Goal: Task Accomplishment & Management: Complete application form

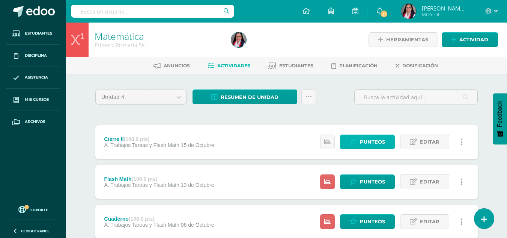
click at [371, 138] on span "Punteos" at bounding box center [372, 142] width 25 height 14
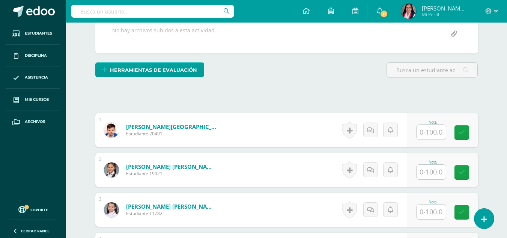
scroll to position [157, 0]
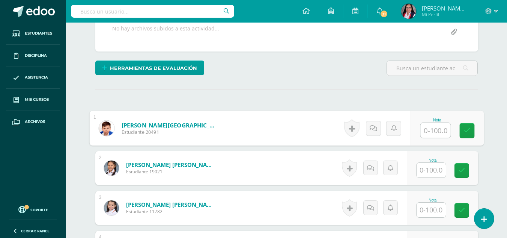
click at [432, 132] on input "text" at bounding box center [436, 130] width 30 height 15
type input "90"
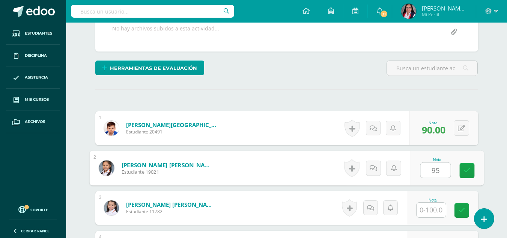
type input "95"
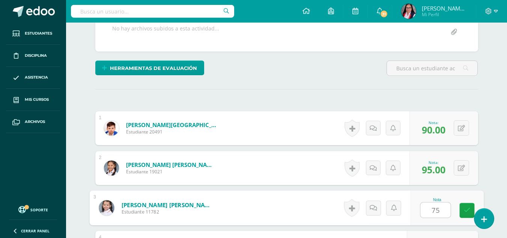
type input "75"
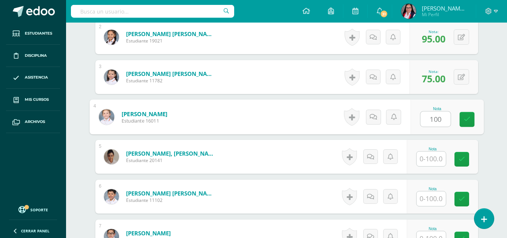
type input "100"
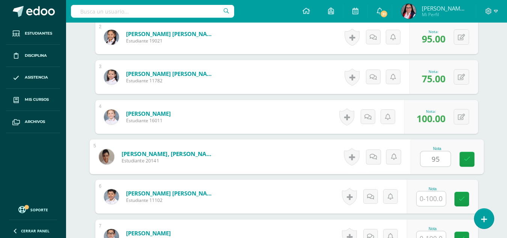
type input "95"
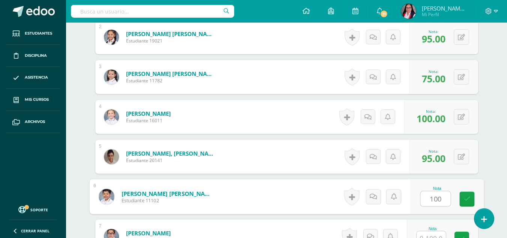
type input "100"
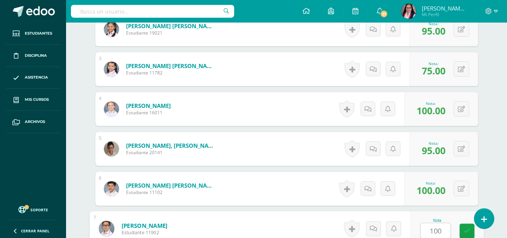
type input "100"
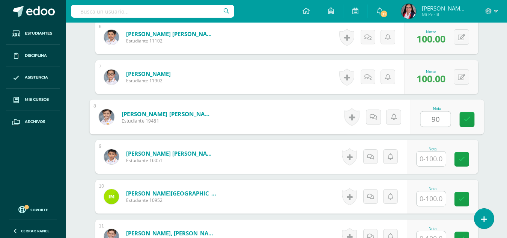
type input "90"
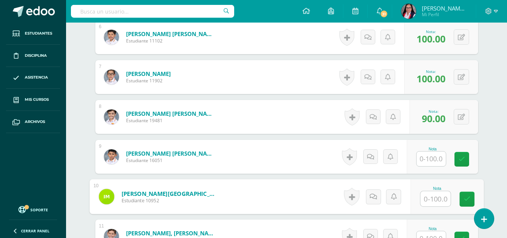
click at [433, 199] on input "text" at bounding box center [436, 198] width 30 height 15
type input "93"
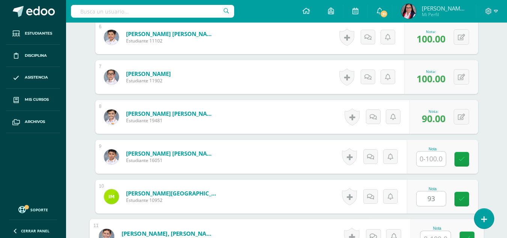
scroll to position [455, 0]
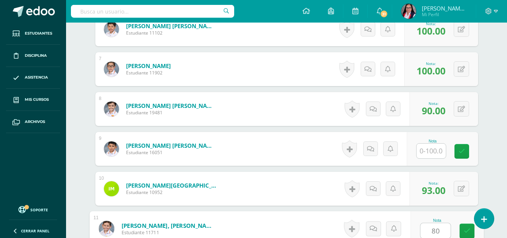
type input "80"
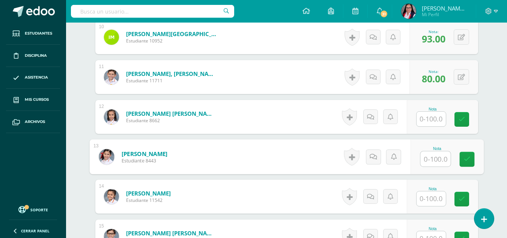
click at [434, 161] on input "text" at bounding box center [436, 158] width 30 height 15
type input "88"
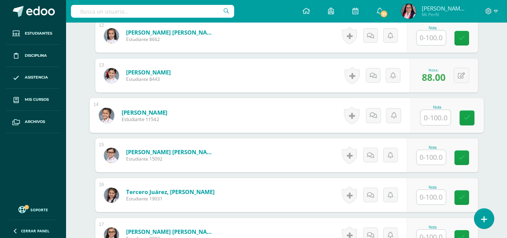
scroll to position [696, 0]
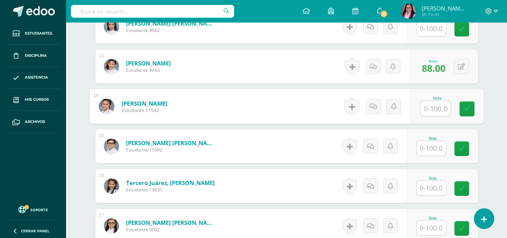
click at [434, 151] on input "text" at bounding box center [431, 148] width 29 height 15
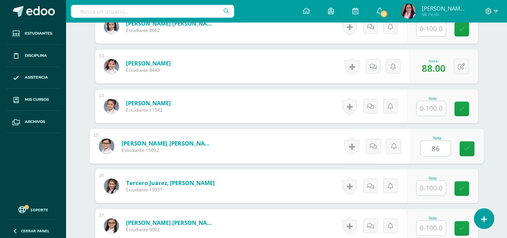
type input "86"
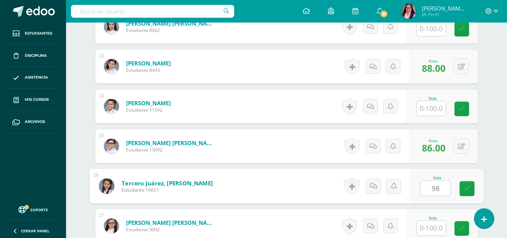
type input "98"
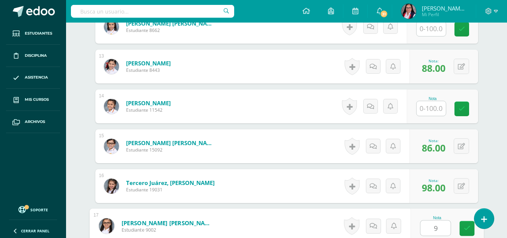
type input "92"
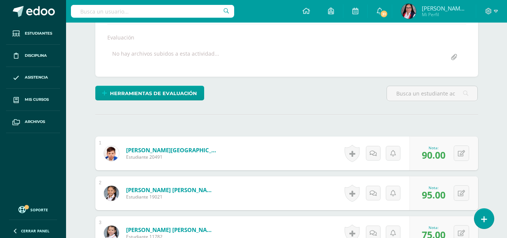
scroll to position [127, 0]
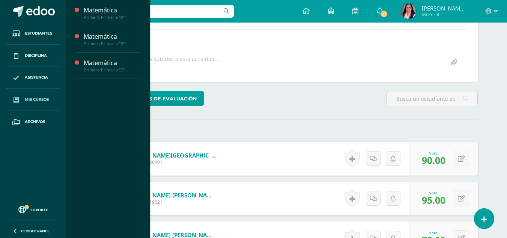
click at [33, 98] on span "Mis cursos" at bounding box center [37, 99] width 24 height 6
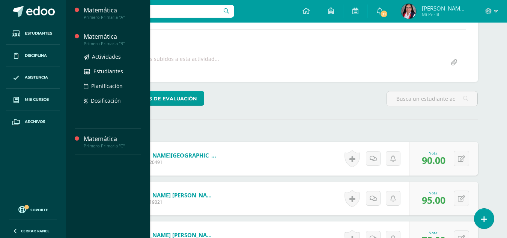
click at [104, 34] on div "Matemática" at bounding box center [112, 36] width 57 height 9
click at [104, 56] on span "Actividades" at bounding box center [106, 56] width 29 height 7
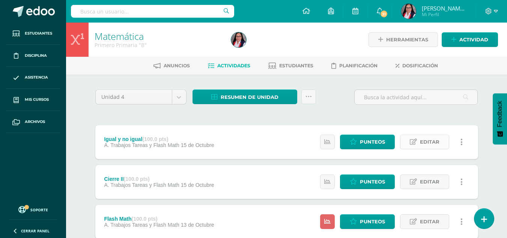
click at [433, 140] on span "Editar" at bounding box center [430, 142] width 20 height 14
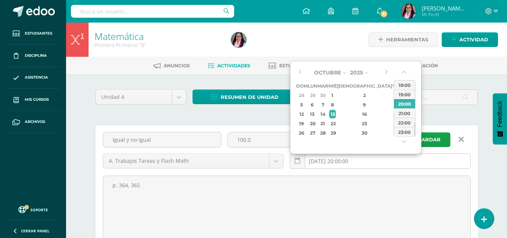
click at [364, 160] on input "[DATE] 20:00:00" at bounding box center [380, 161] width 180 height 15
click at [300, 71] on button "button" at bounding box center [300, 72] width 8 height 11
click at [327, 113] on div "12" at bounding box center [322, 114] width 9 height 9
type input "2025-08-12 20:00"
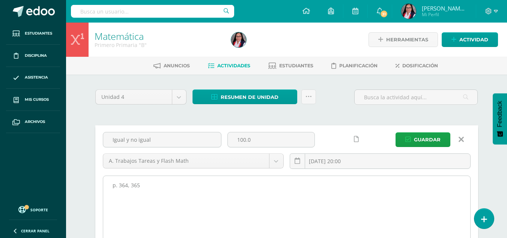
click at [395, 208] on textarea "p. 364, 365" at bounding box center [286, 217] width 367 height 83
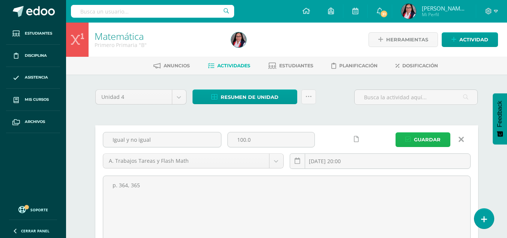
click at [429, 135] on span "Guardar" at bounding box center [427, 140] width 27 height 14
click at [424, 139] on span "Guardar" at bounding box center [427, 140] width 27 height 14
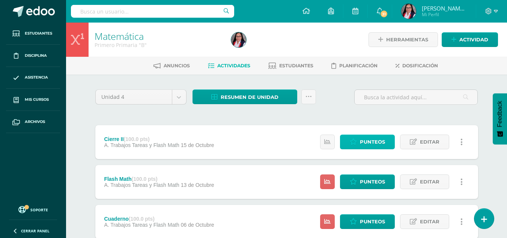
click at [374, 139] on span "Punteos" at bounding box center [372, 142] width 25 height 14
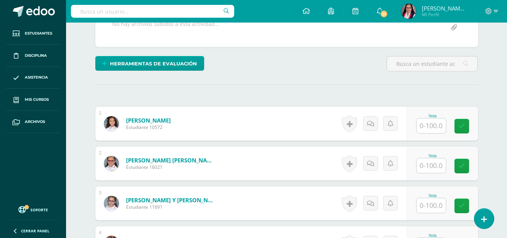
scroll to position [160, 0]
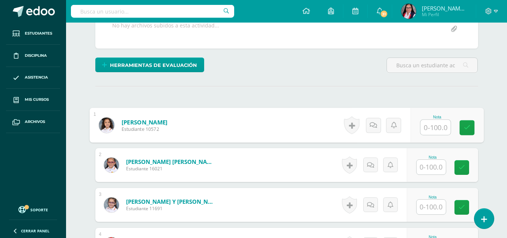
click at [429, 127] on input "text" at bounding box center [436, 127] width 30 height 15
click at [439, 128] on input "text" at bounding box center [436, 127] width 30 height 15
type input "97"
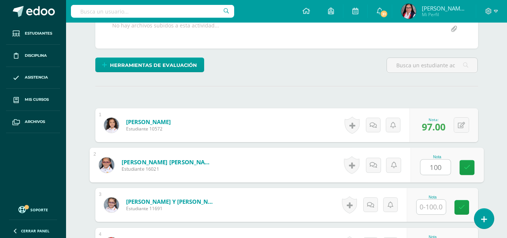
type input "100"
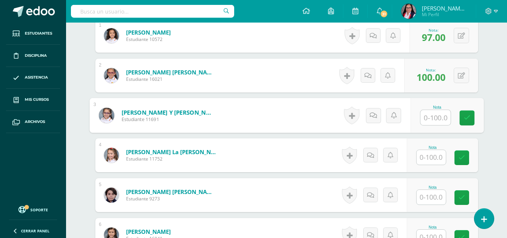
scroll to position [250, 0]
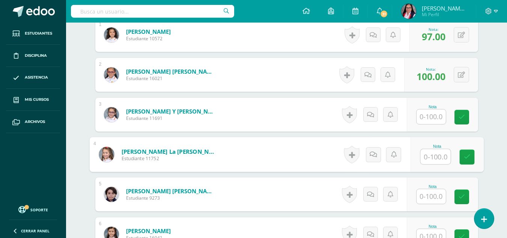
click at [432, 155] on input "text" at bounding box center [436, 156] width 30 height 15
type input "95"
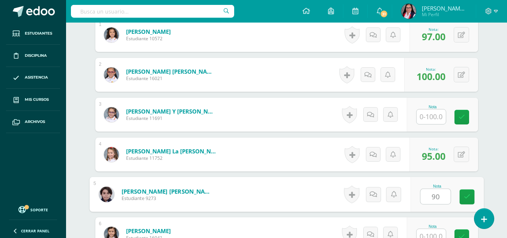
type input "90"
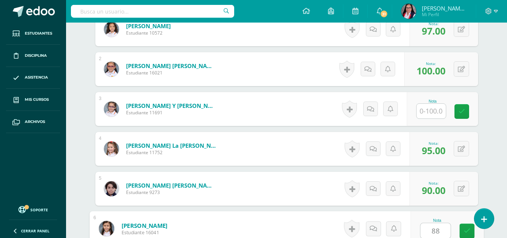
type input "88"
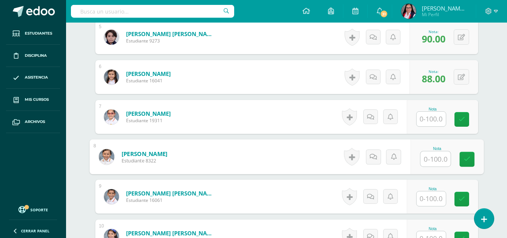
click at [433, 157] on input "text" at bounding box center [436, 158] width 30 height 15
type input "100"
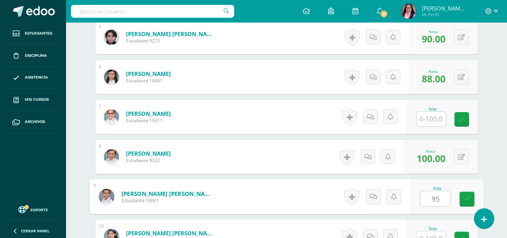
type input "95"
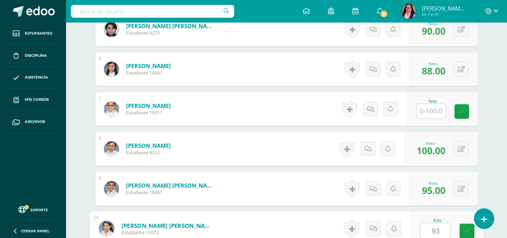
type input "93"
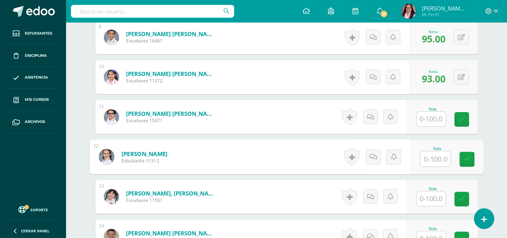
click at [436, 158] on input "text" at bounding box center [436, 158] width 30 height 15
type input "90"
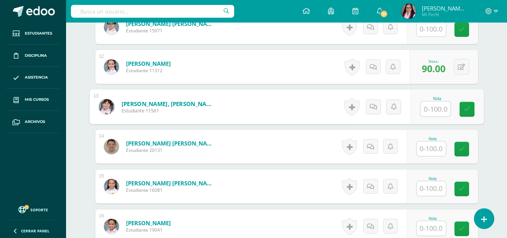
scroll to position [656, 0]
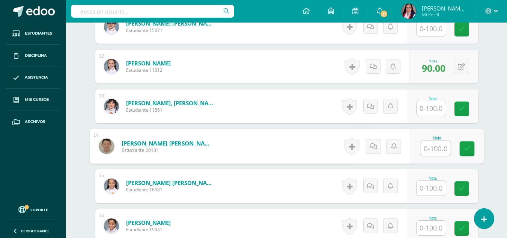
click at [434, 148] on input "text" at bounding box center [436, 148] width 30 height 15
type input "62"
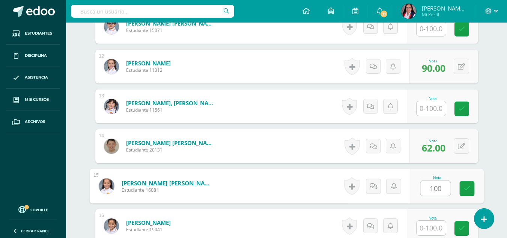
type input "100"
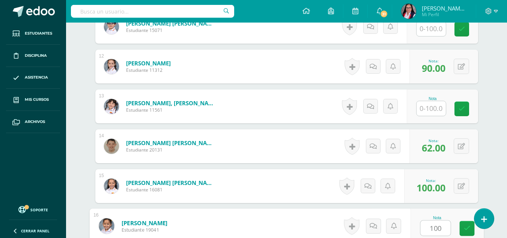
type input "100"
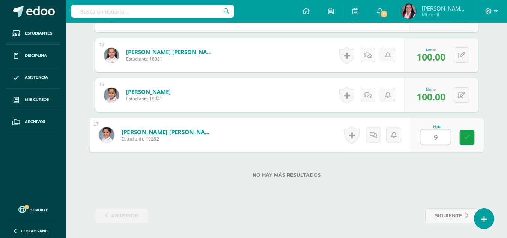
type input "98"
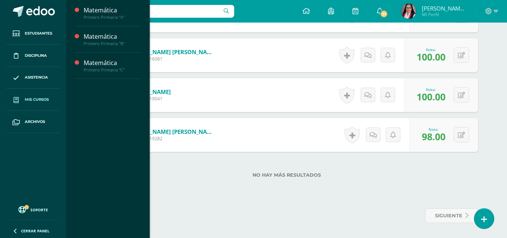
click at [40, 96] on link "Mis cursos" at bounding box center [33, 100] width 54 height 22
click at [111, 62] on div "Matemática" at bounding box center [112, 63] width 57 height 9
click at [107, 84] on span "Actividades" at bounding box center [106, 82] width 29 height 7
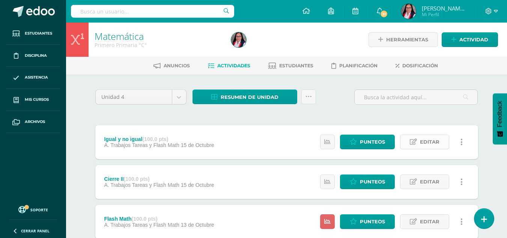
click at [427, 139] on span "Editar" at bounding box center [430, 142] width 20 height 14
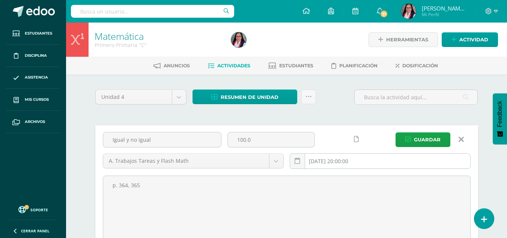
click at [346, 162] on input "[DATE] 20:00:00" at bounding box center [380, 161] width 180 height 15
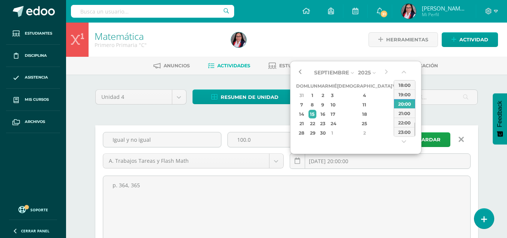
click at [296, 71] on button "button" at bounding box center [300, 72] width 8 height 11
click at [327, 115] on div "12" at bounding box center [322, 114] width 9 height 9
type input "[DATE] 20:00"
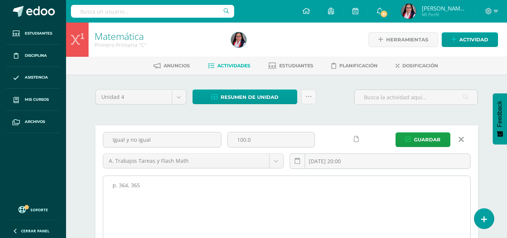
click at [307, 207] on textarea "p. 364, 365" at bounding box center [286, 217] width 367 height 83
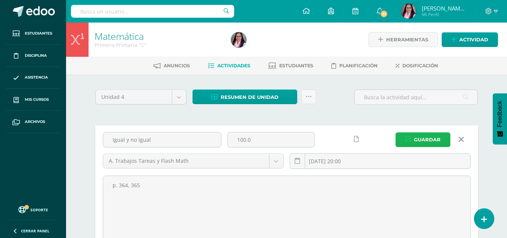
click at [426, 138] on span "Guardar" at bounding box center [427, 140] width 27 height 14
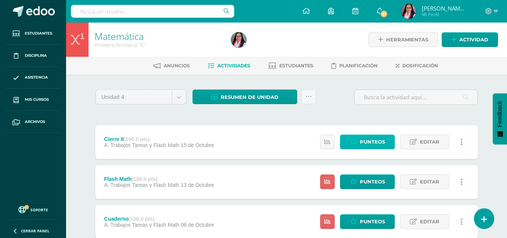
click at [371, 139] on span "Punteos" at bounding box center [372, 142] width 25 height 14
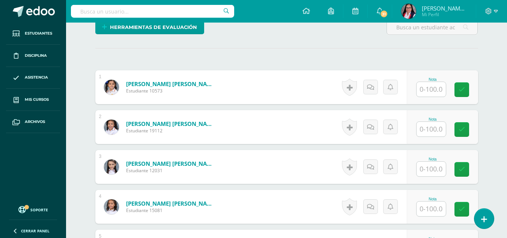
scroll to position [198, 0]
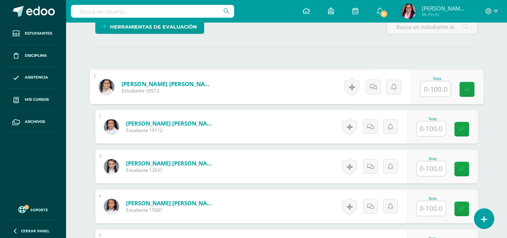
click at [428, 92] on input "text" at bounding box center [436, 88] width 30 height 15
type input "88"
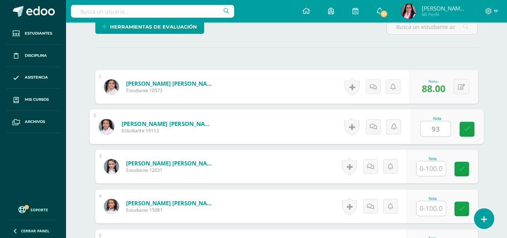
type input "93"
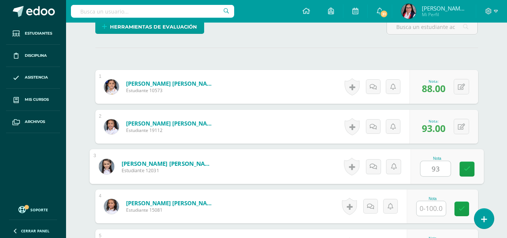
type input "93"
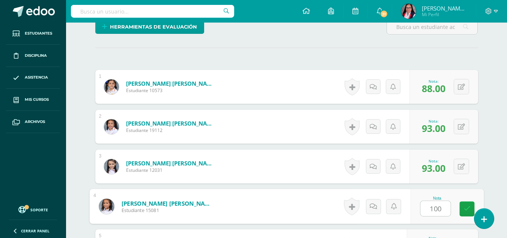
type input "100"
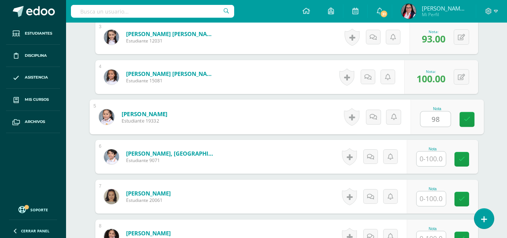
type input "98"
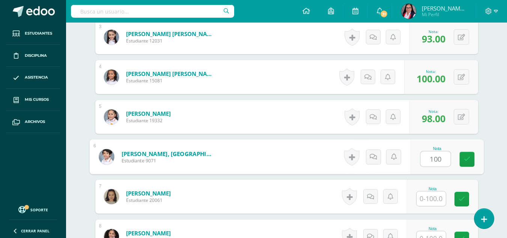
type input "100"
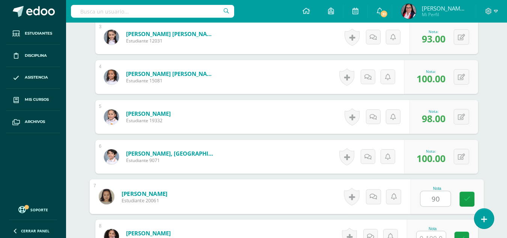
type input "90"
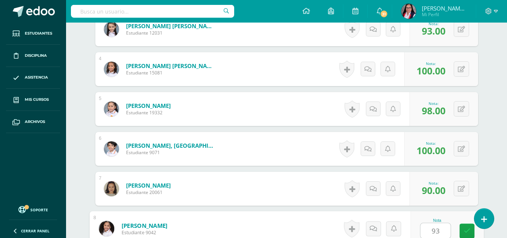
type input "93"
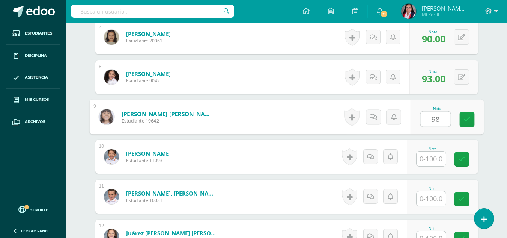
type input "98"
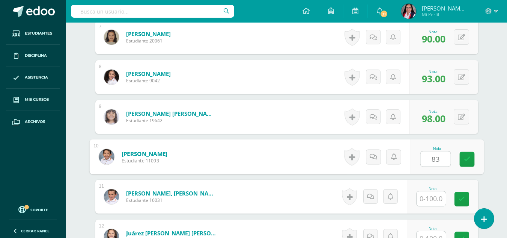
type input "83"
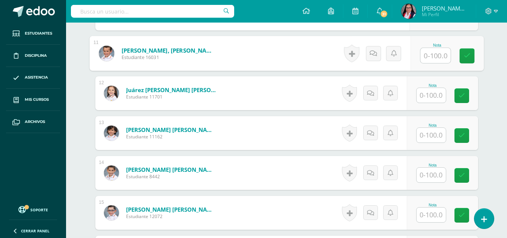
scroll to position [637, 0]
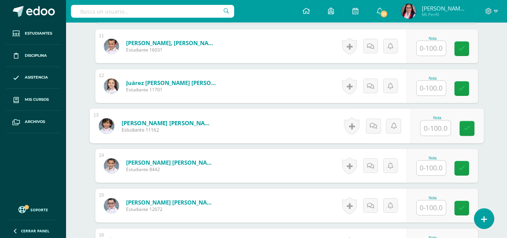
click at [426, 131] on input "text" at bounding box center [436, 128] width 30 height 15
type input "100"
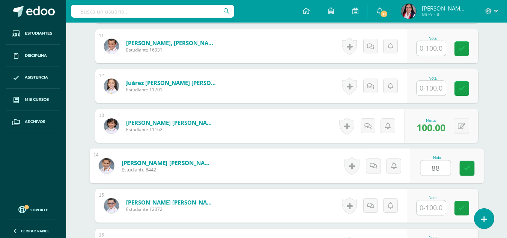
type input "88"
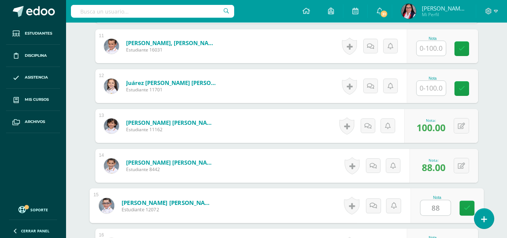
type input "88"
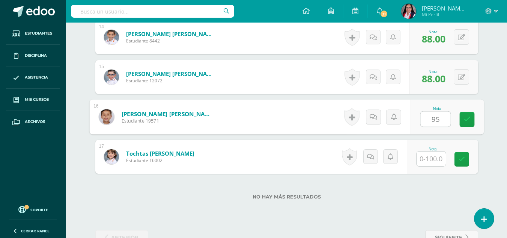
type input "95"
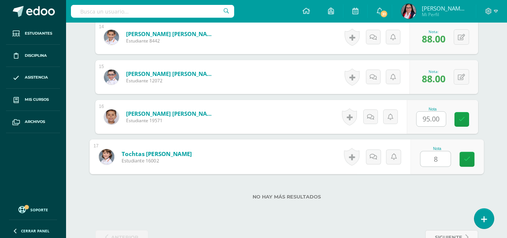
type input "89"
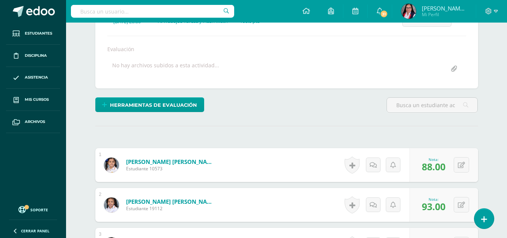
scroll to position [98, 0]
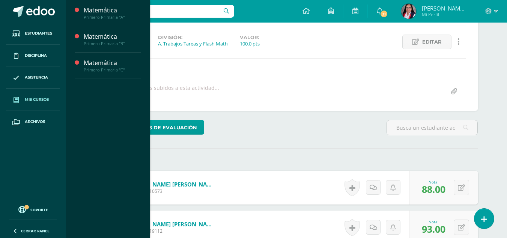
click at [38, 99] on span "Mis cursos" at bounding box center [37, 99] width 24 height 6
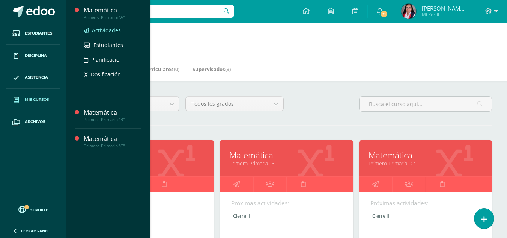
click at [101, 29] on span "Actividades" at bounding box center [106, 30] width 29 height 7
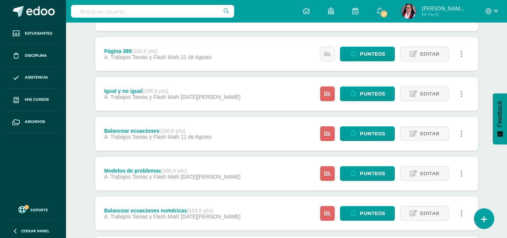
scroll to position [1245, 0]
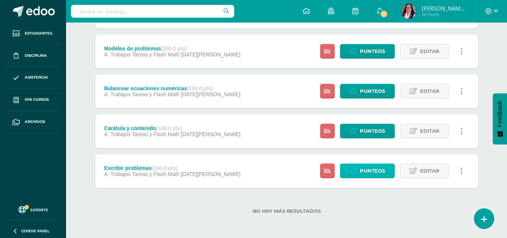
click at [373, 171] on span "Punteos" at bounding box center [372, 171] width 25 height 14
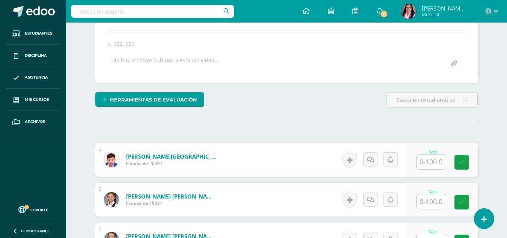
scroll to position [136, 0]
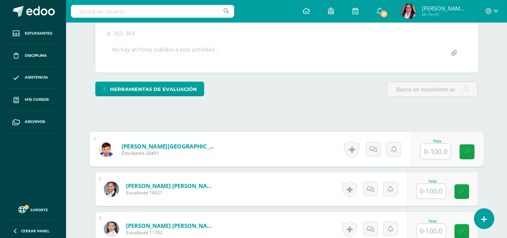
click at [430, 152] on input "text" at bounding box center [436, 151] width 30 height 15
type input "60"
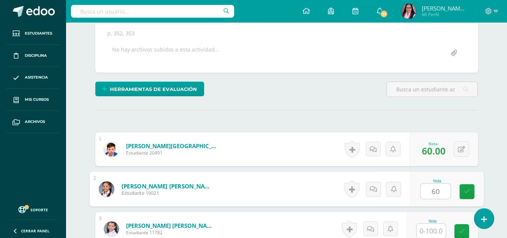
type input "60"
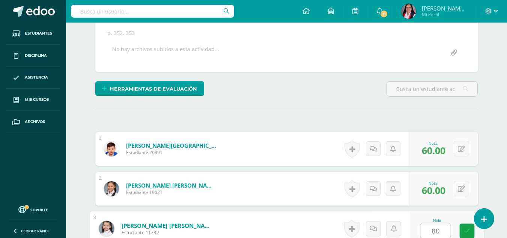
type input "80"
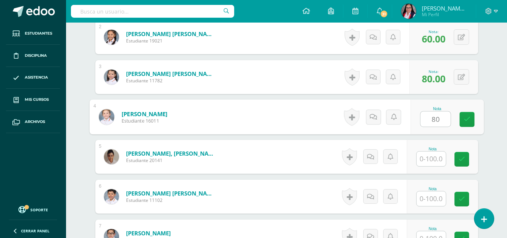
type input "80"
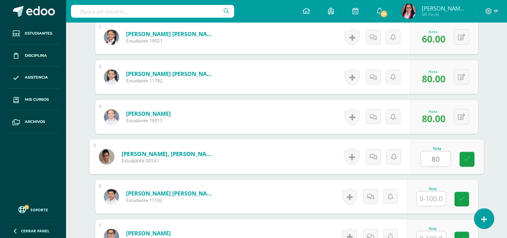
type input "80"
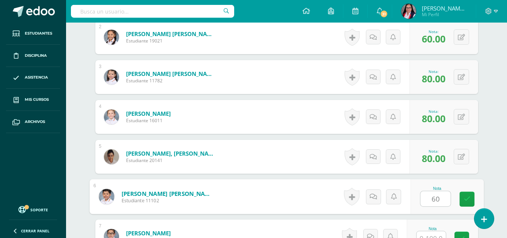
type input "60"
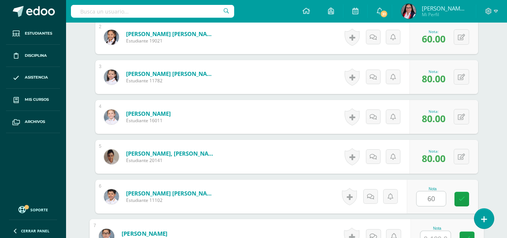
scroll to position [295, 0]
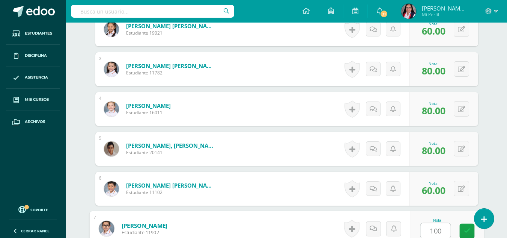
type input "100"
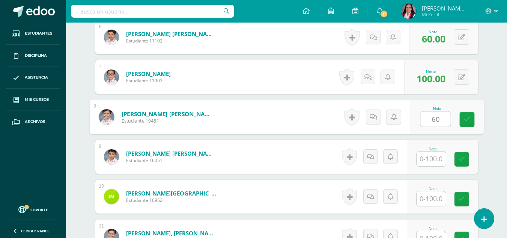
type input "60"
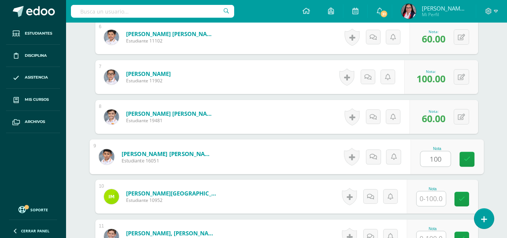
type input "100"
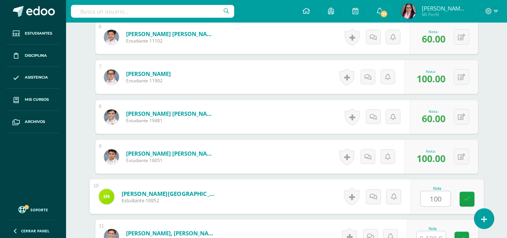
type input "100"
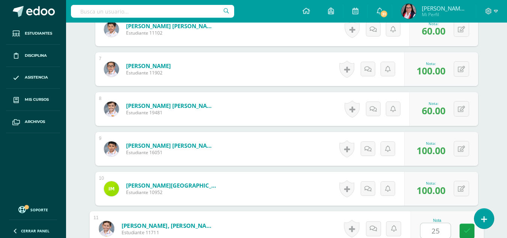
type input "25"
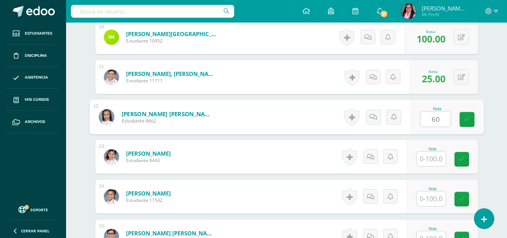
type input "60"
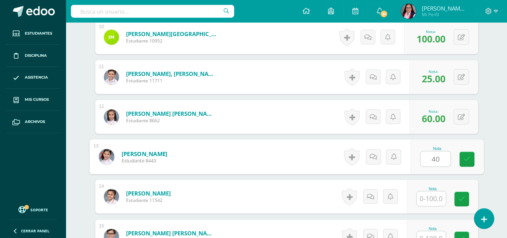
type input "40"
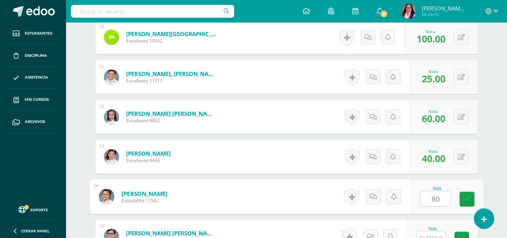
type input "80"
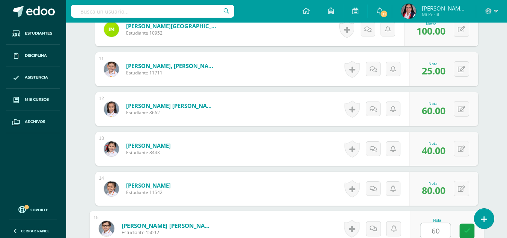
type input "60"
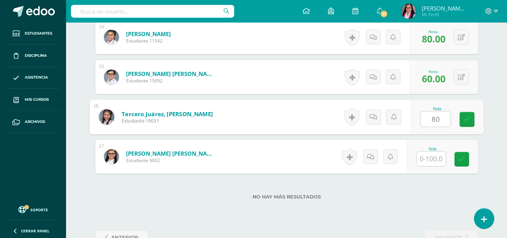
type input "80"
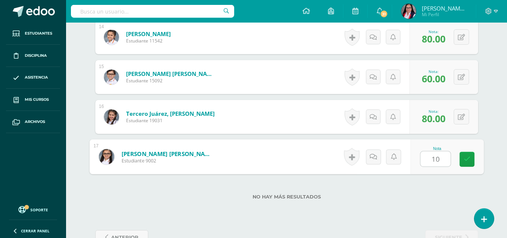
type input "100"
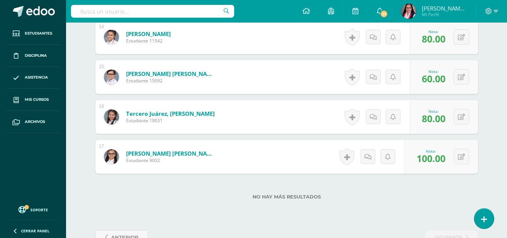
scroll to position [787, 0]
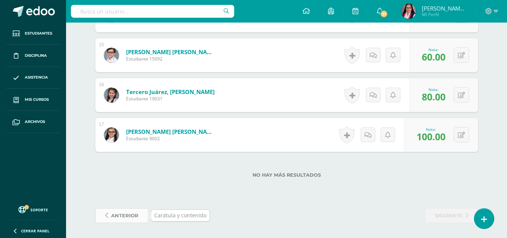
click at [123, 216] on span "anterior" at bounding box center [124, 215] width 27 height 14
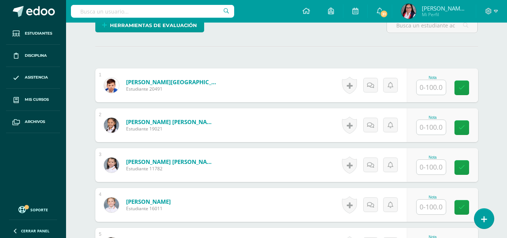
scroll to position [201, 0]
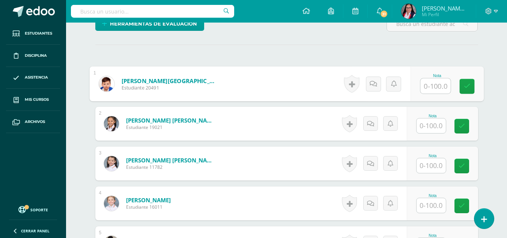
click at [431, 87] on input "text" at bounding box center [436, 85] width 30 height 15
type input "100"
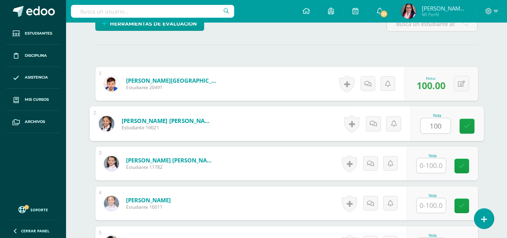
type input "100"
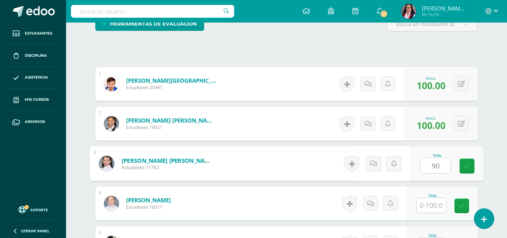
type input "90"
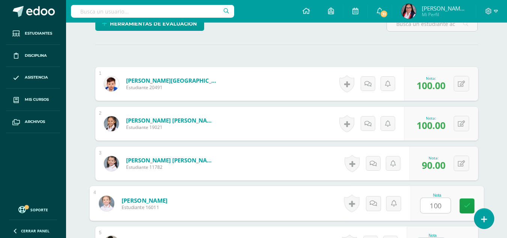
type input "100"
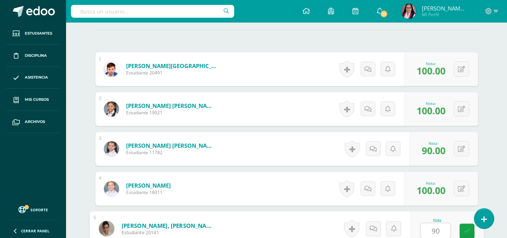
type input "90"
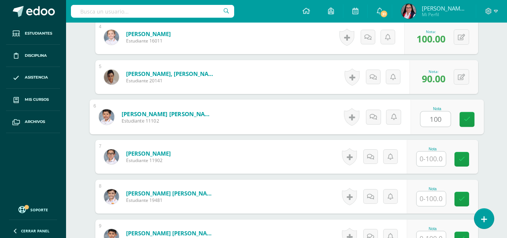
type input "100"
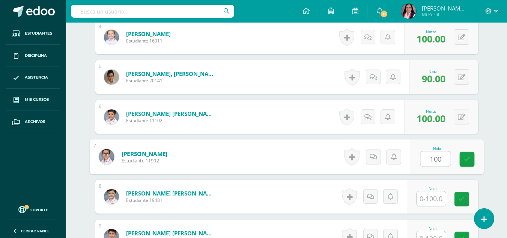
type input "100"
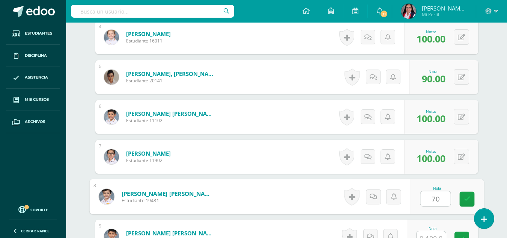
type input "70"
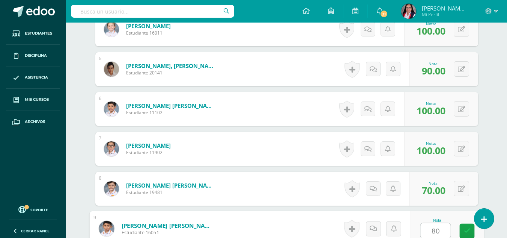
type input "80"
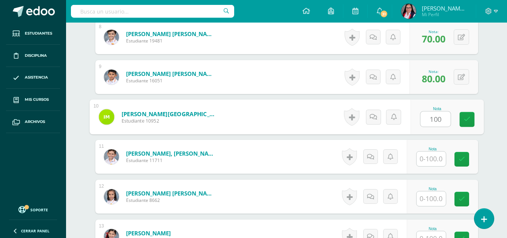
type input "100"
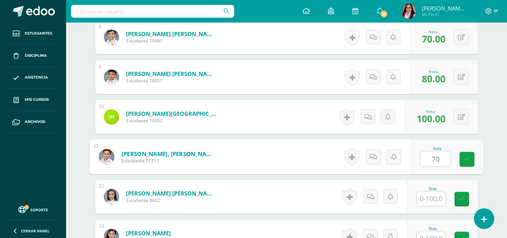
type input "70"
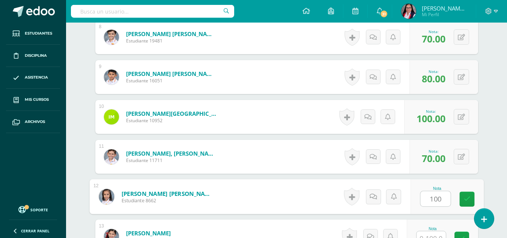
type input "100"
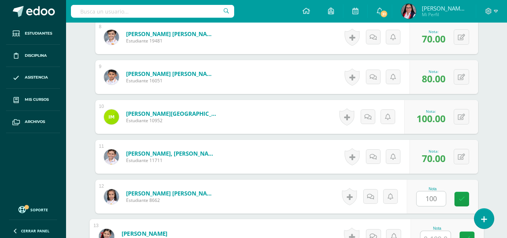
scroll to position [534, 0]
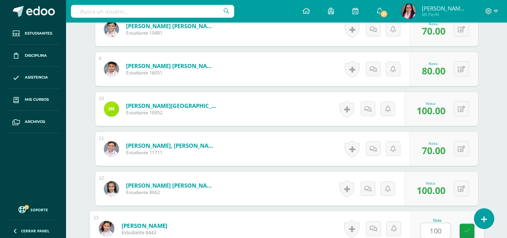
type input "100"
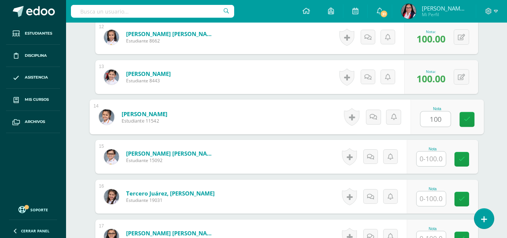
type input "100"
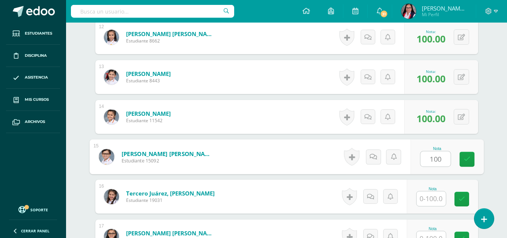
type input "100"
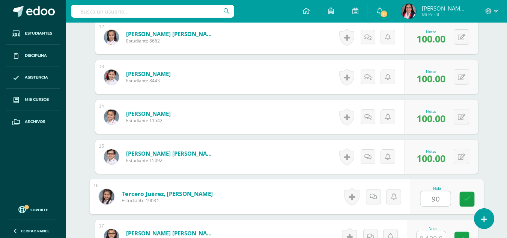
type input "90"
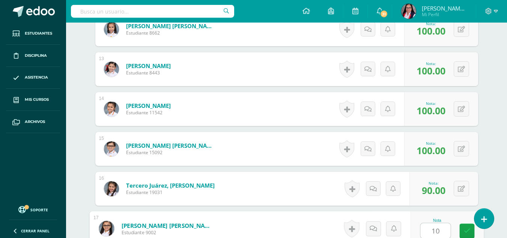
type input "100"
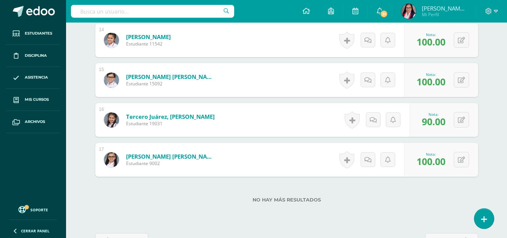
scroll to position [787, 0]
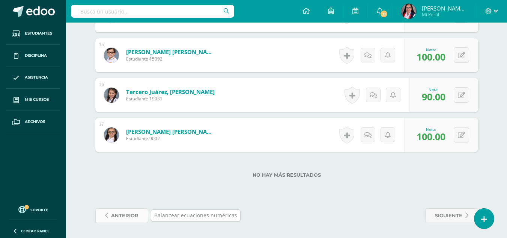
click at [121, 215] on span "anterior" at bounding box center [124, 215] width 27 height 14
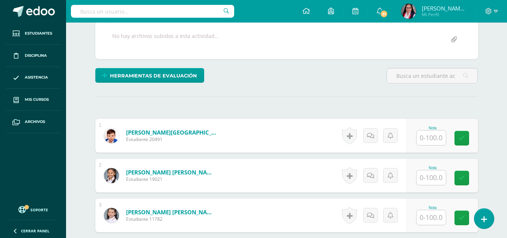
scroll to position [151, 0]
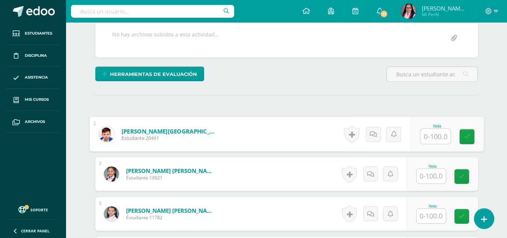
click at [431, 137] on input "text" at bounding box center [436, 136] width 30 height 15
type input "77"
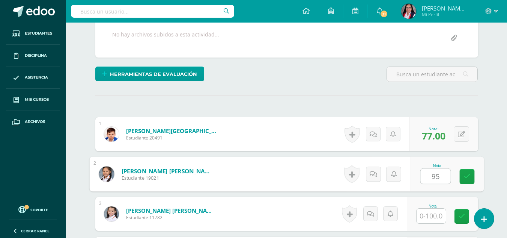
type input "95"
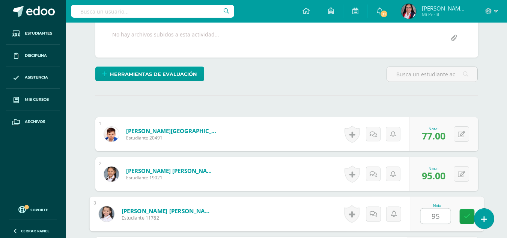
type input "95"
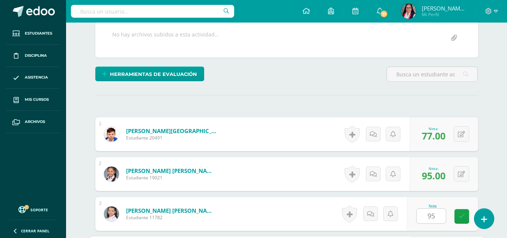
scroll to position [288, 0]
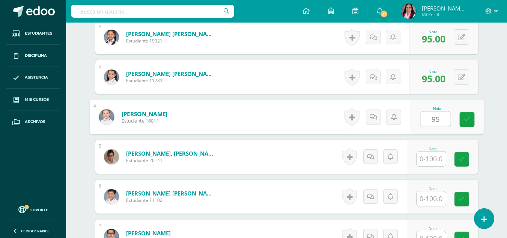
type input "95"
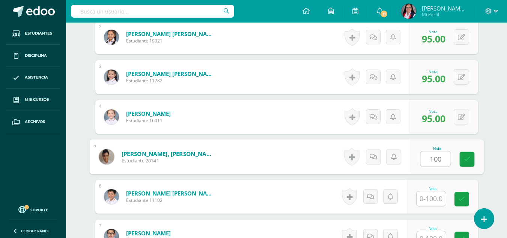
type input "100"
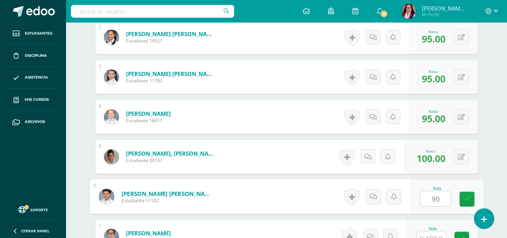
type input "90"
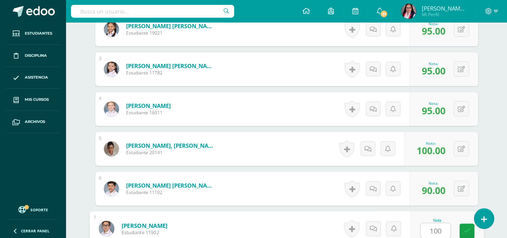
type input "100"
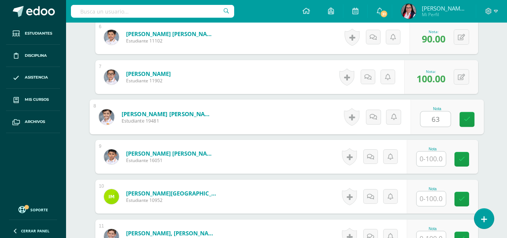
type input "63"
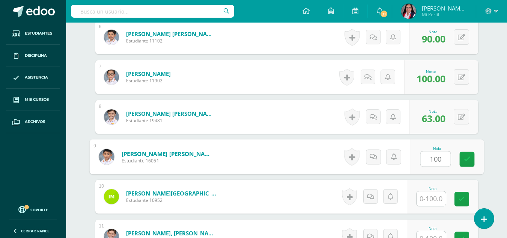
type input "100"
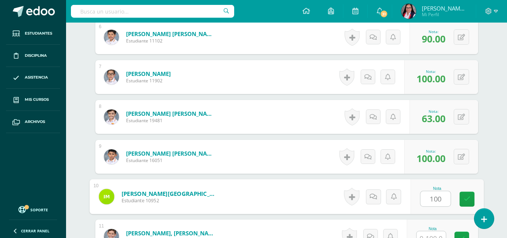
type input "100"
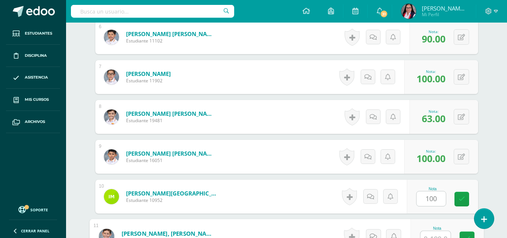
scroll to position [455, 0]
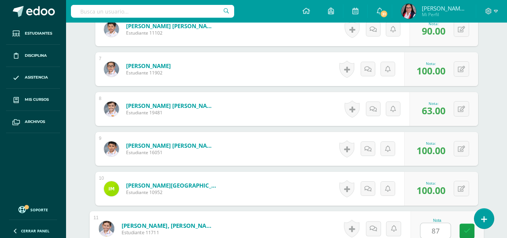
type input "87"
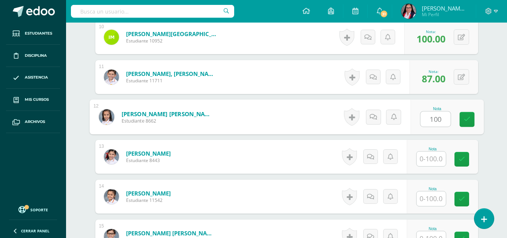
type input "100"
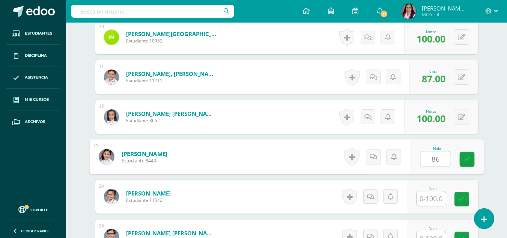
type input "86"
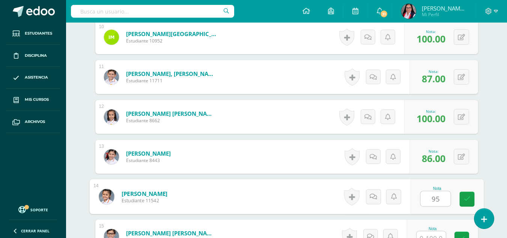
type input "95"
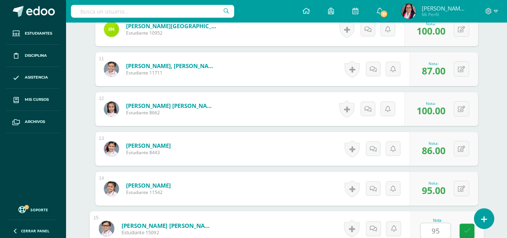
type input "95"
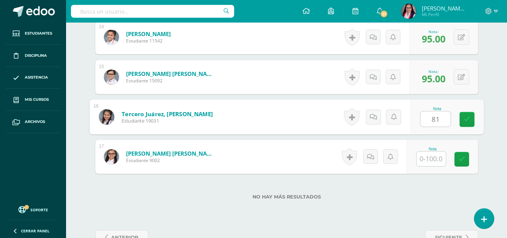
type input "81"
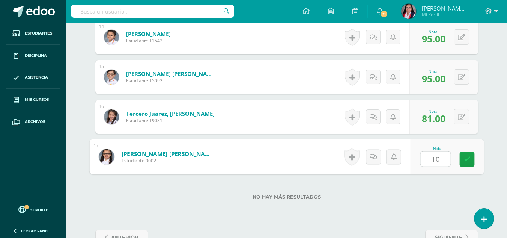
type input "100"
